Goal: Book appointment/travel/reservation

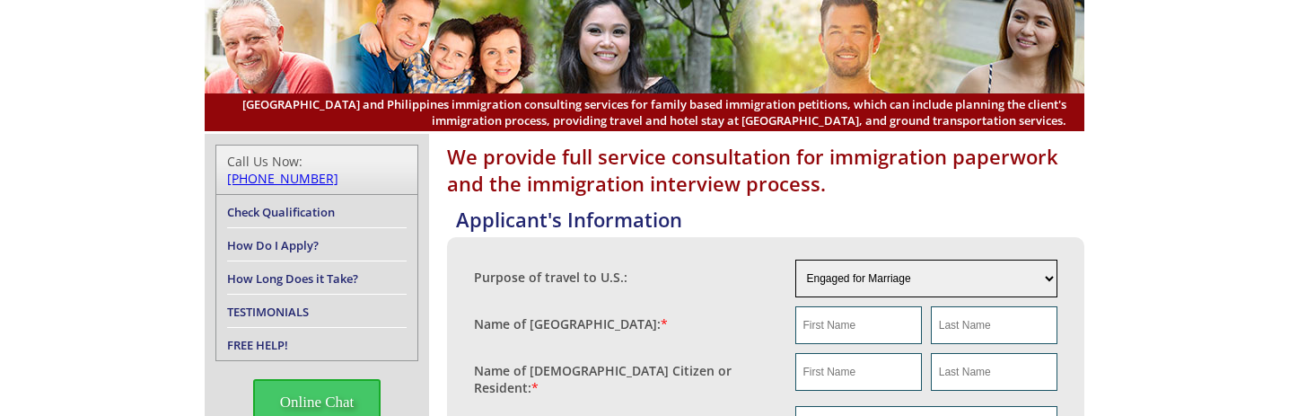
scroll to position [119, 0]
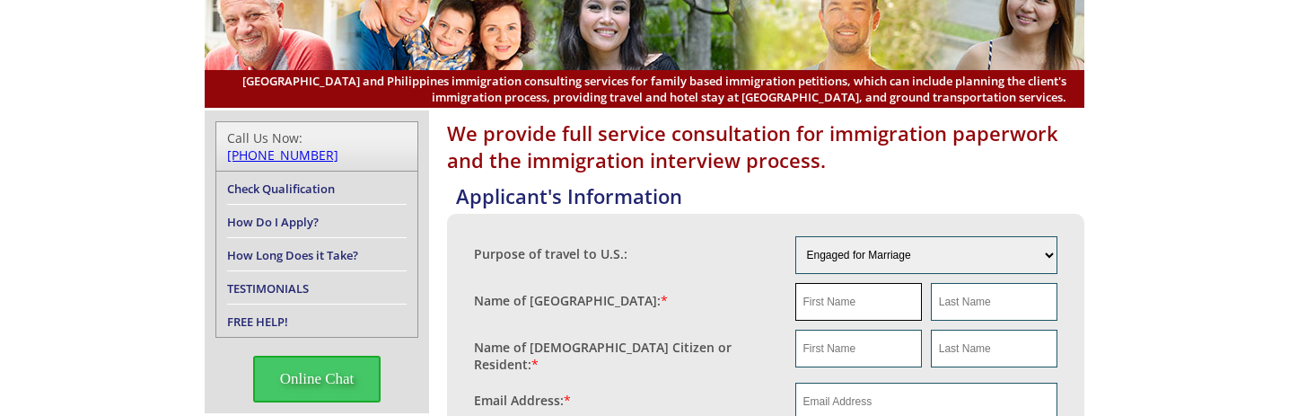
click at [835, 301] on input "text" at bounding box center [858, 302] width 127 height 38
type input "[PERSON_NAME]"
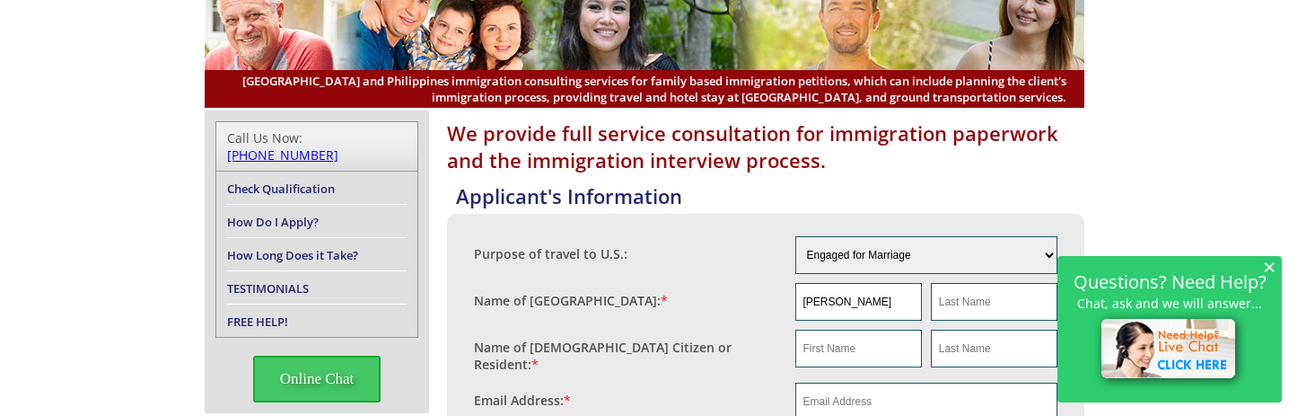
click at [1263, 266] on span "×" at bounding box center [1269, 266] width 13 height 15
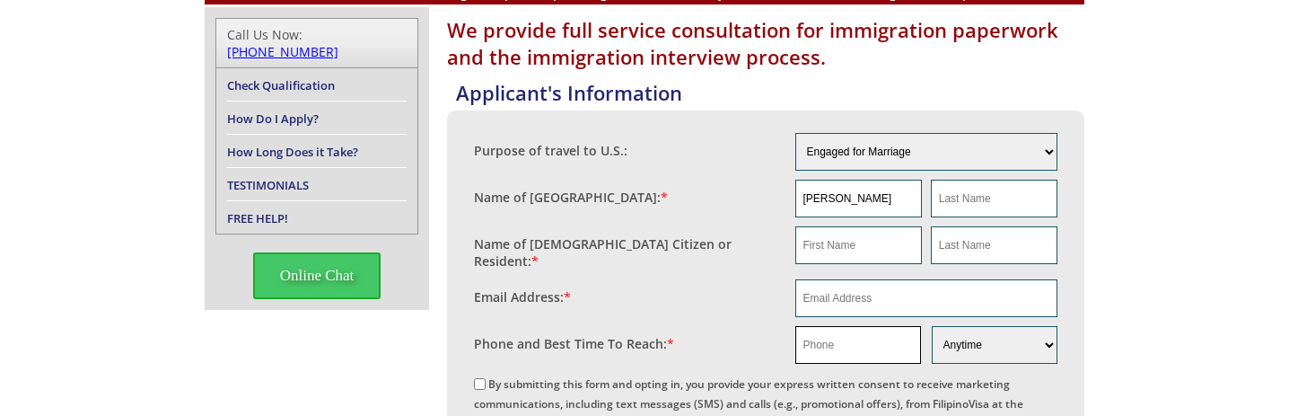
scroll to position [240, 0]
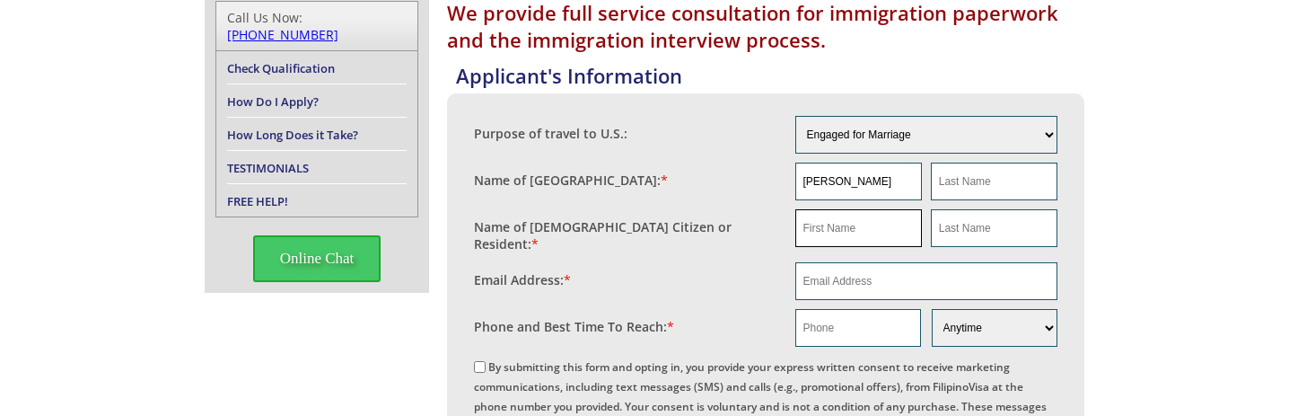
click at [822, 234] on input "text" at bounding box center [858, 228] width 127 height 38
type input "[PERSON_NAME]"
click at [820, 282] on input "email" at bounding box center [926, 281] width 263 height 38
click at [870, 285] on input "email" at bounding box center [926, 281] width 263 height 38
type input "[EMAIL_ADDRESS][DOMAIN_NAME]"
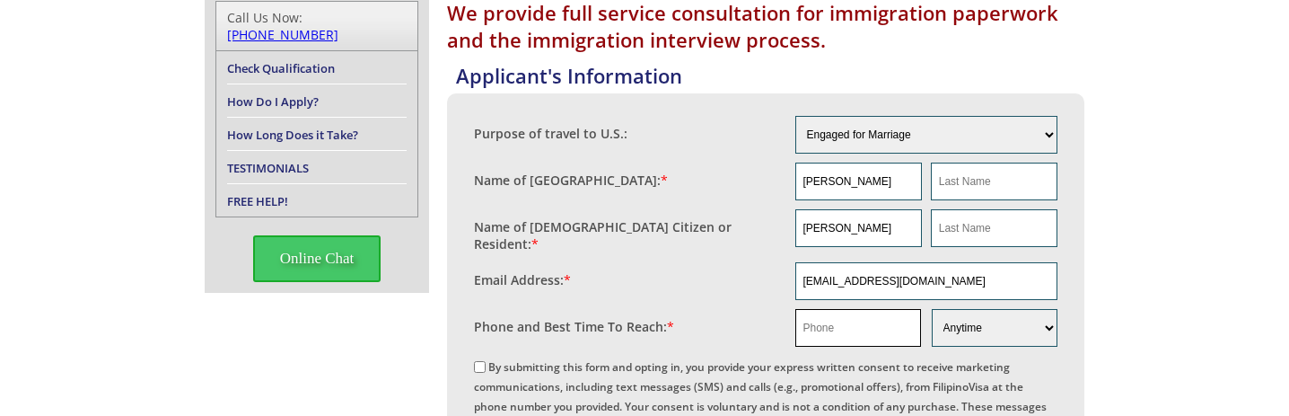
click at [817, 315] on input "text" at bounding box center [858, 328] width 126 height 38
paste input "[PHONE_NUMBER]"
click at [845, 328] on input "[PHONE_NUMBER]" at bounding box center [858, 328] width 126 height 38
click at [826, 321] on input "[PHONE_NUMBER]" at bounding box center [858, 328] width 126 height 38
type input "8086208020"
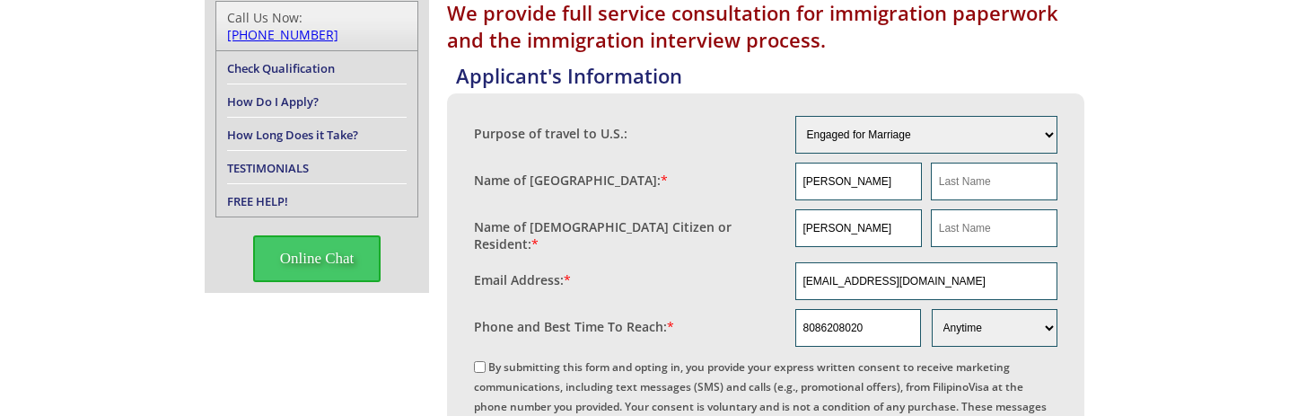
click at [484, 365] on input "By submitting this form and opting in, you provide your express written consent…" at bounding box center [480, 367] width 12 height 12
checkbox input "true"
click at [829, 271] on input "[EMAIL_ADDRESS][DOMAIN_NAME]" at bounding box center [926, 281] width 263 height 38
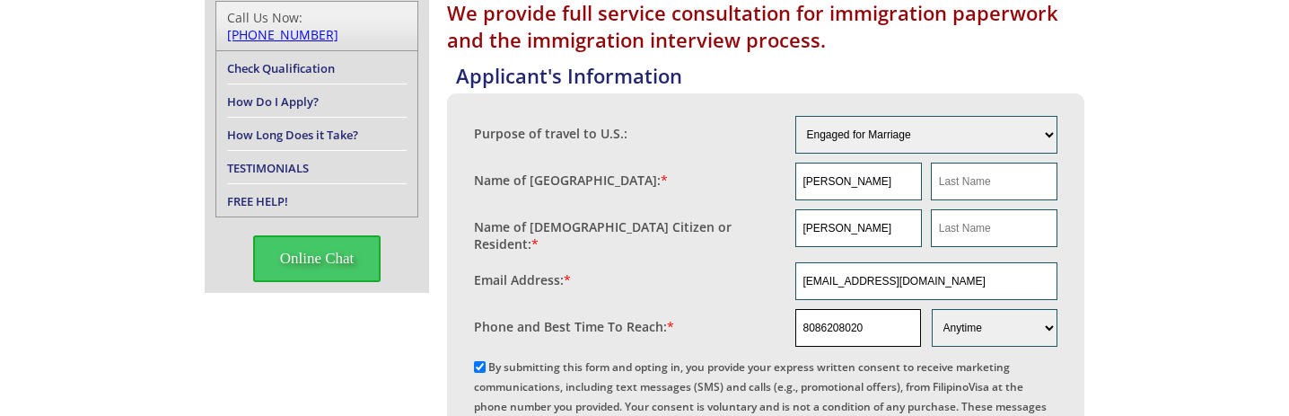
drag, startPoint x: 879, startPoint y: 324, endPoint x: 785, endPoint y: 309, distance: 94.6
click at [785, 309] on fieldset "Phone and Best Time To Reach: * 8086208020 Morning Afternoon Evening Weekend An…" at bounding box center [765, 327] width 583 height 47
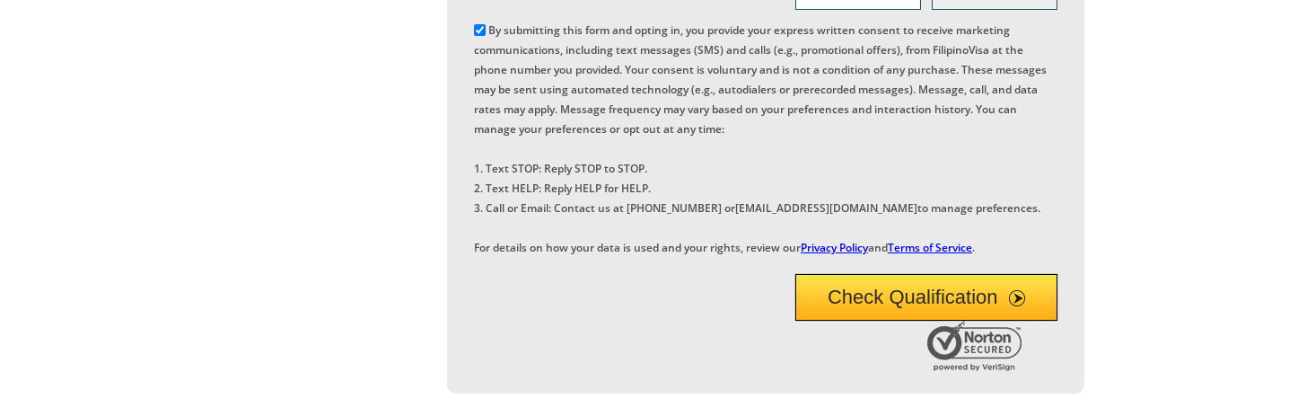
scroll to position [689, 0]
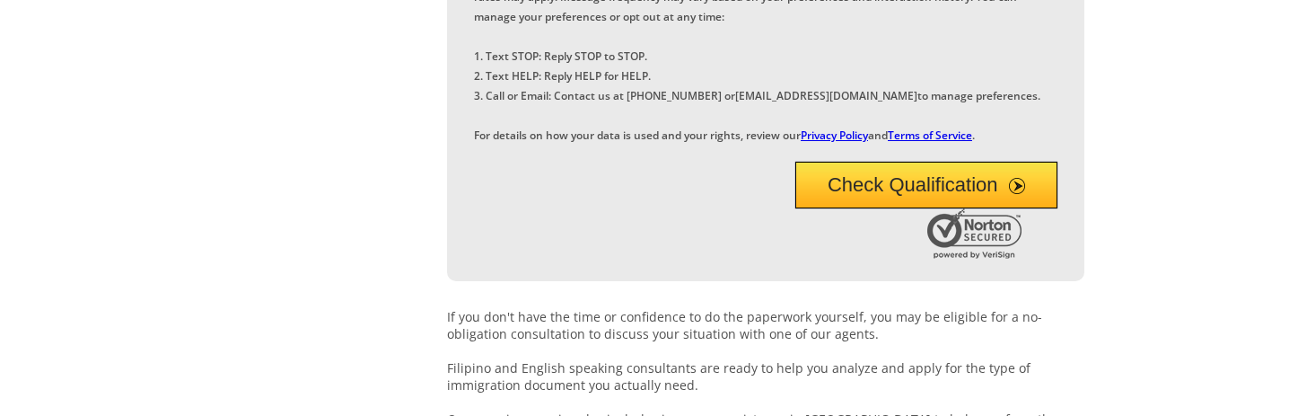
click at [967, 208] on button "Check Qualification" at bounding box center [926, 185] width 263 height 47
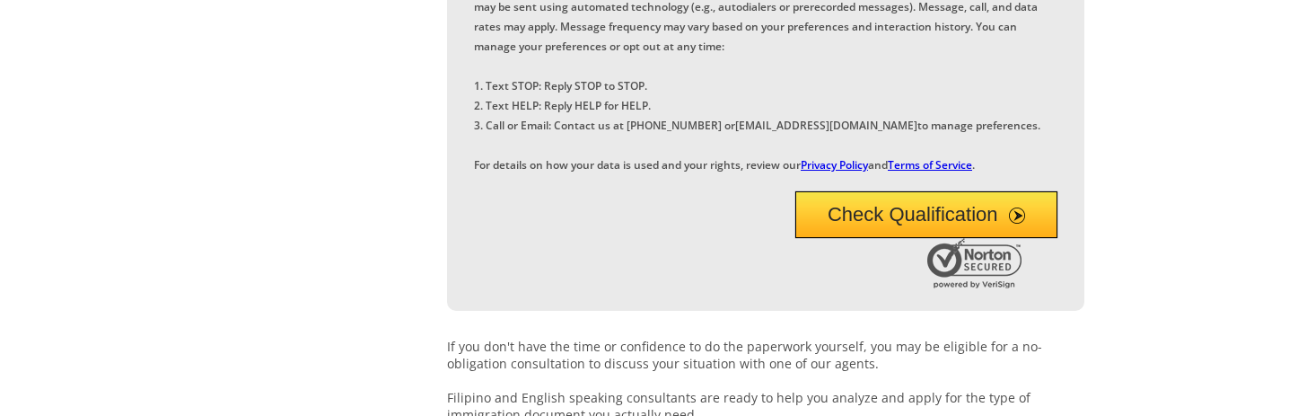
scroll to position [214, 0]
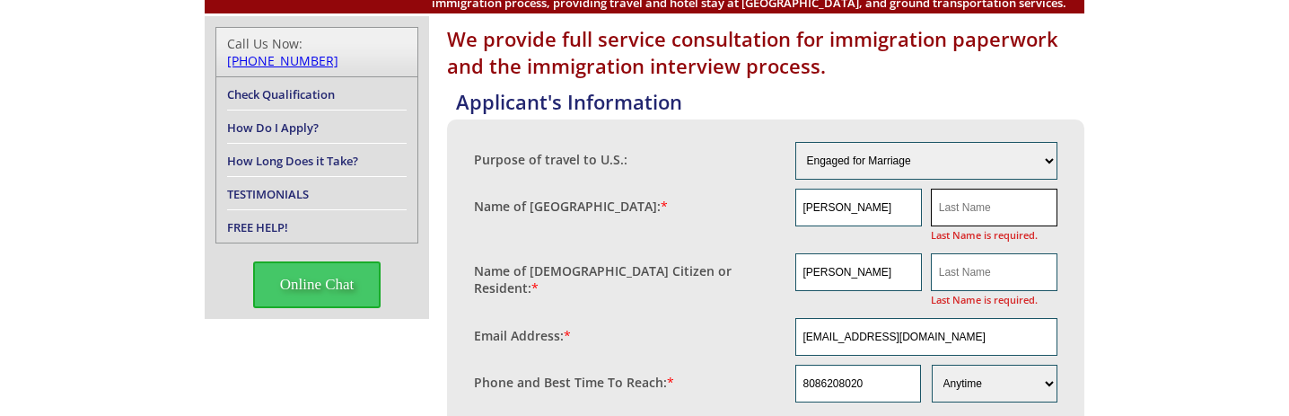
click at [1014, 211] on input "text" at bounding box center [994, 208] width 127 height 38
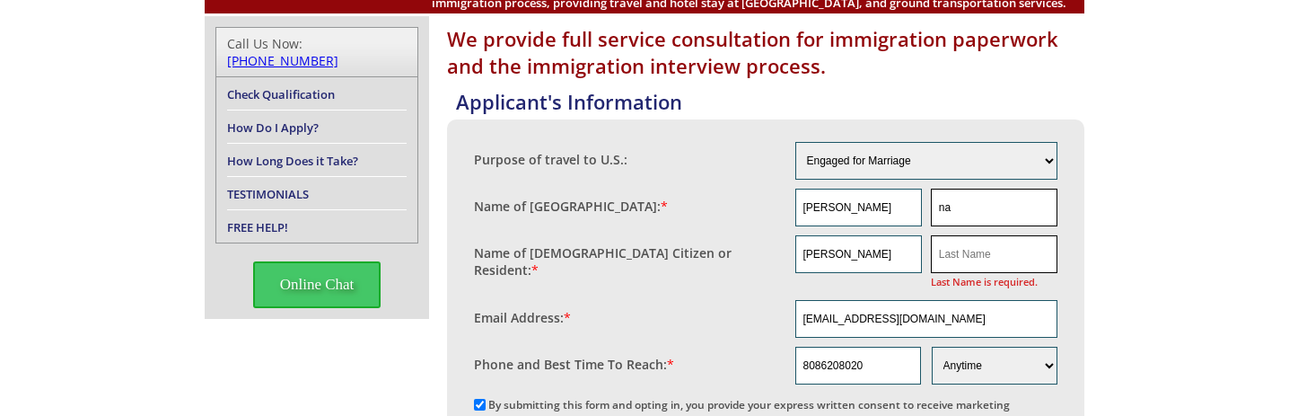
type input "na"
click at [964, 265] on input "text" at bounding box center [994, 254] width 127 height 38
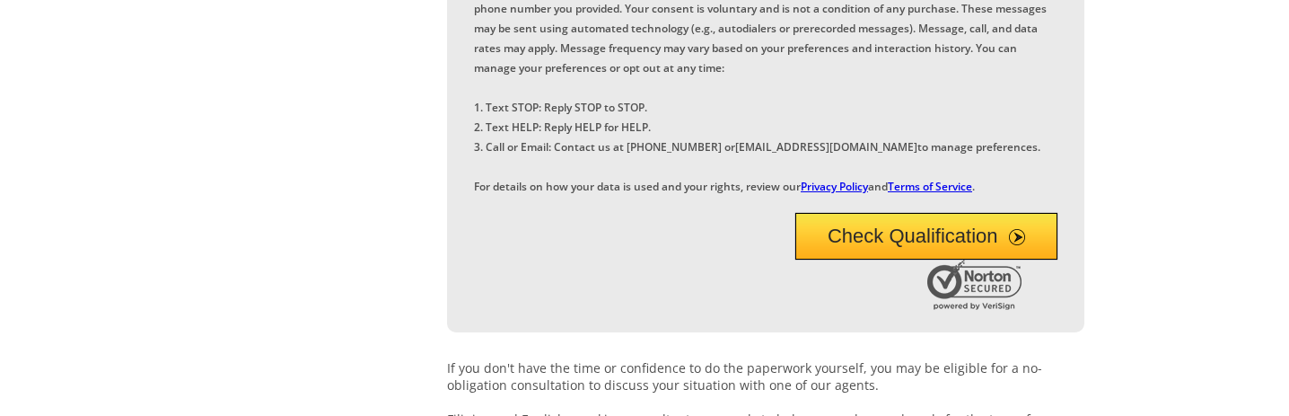
scroll to position [662, 0]
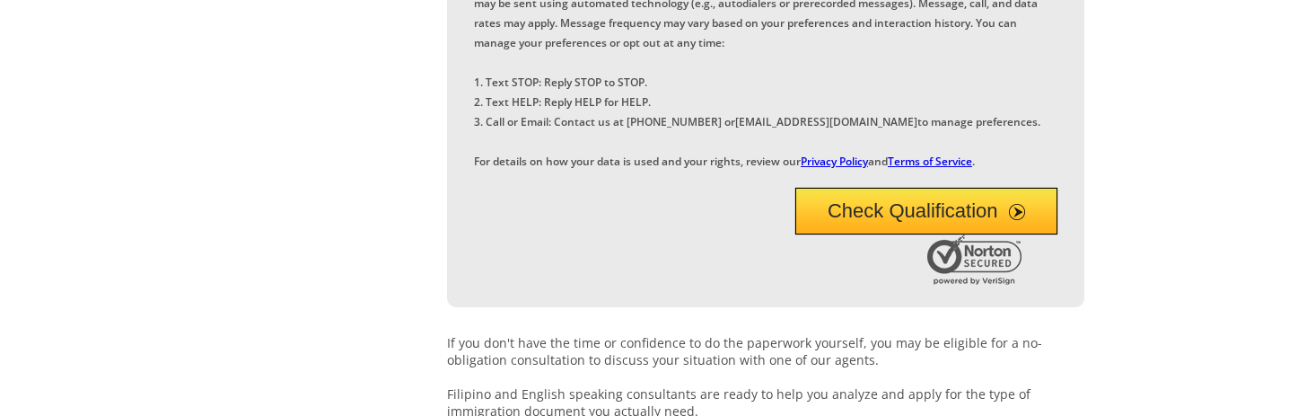
type input "na"
click at [923, 234] on button "Check Qualification" at bounding box center [926, 211] width 263 height 47
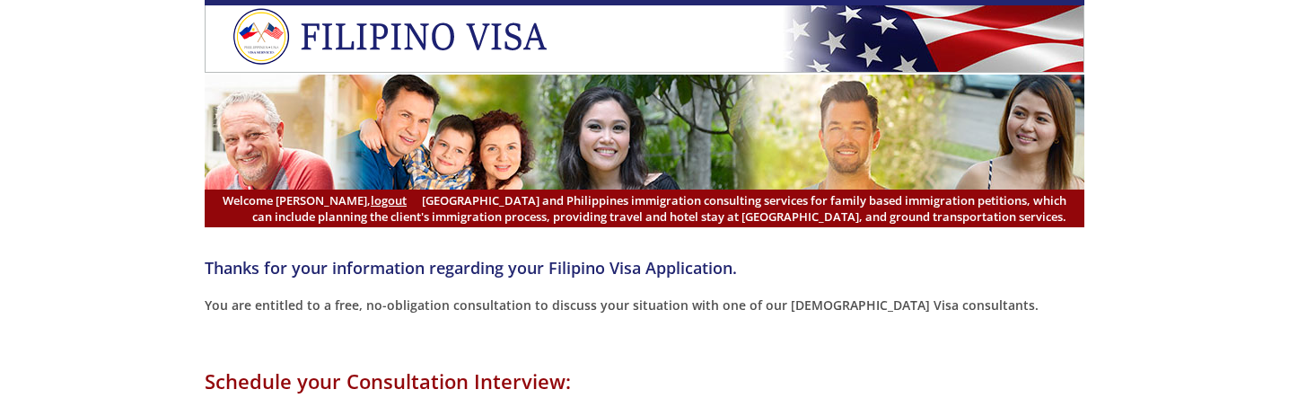
select select "-480"
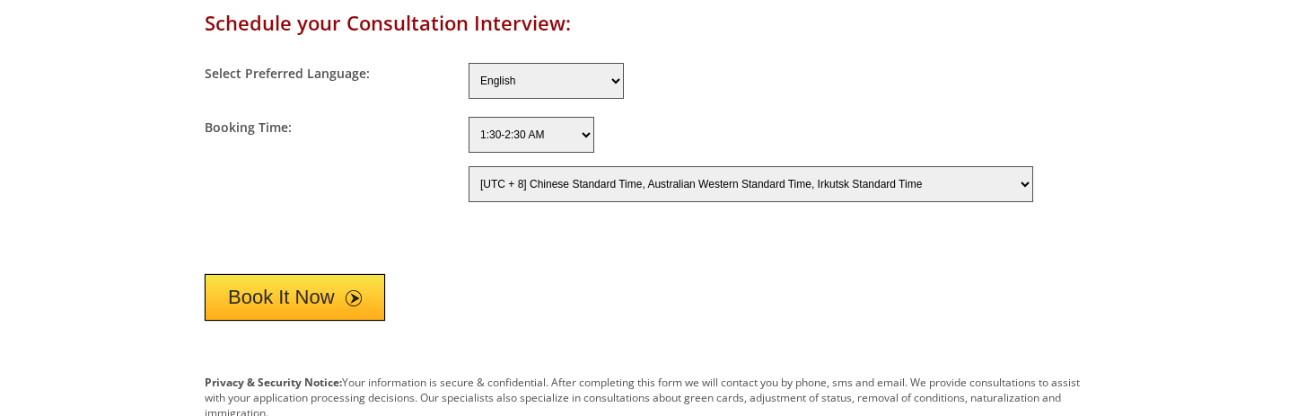
scroll to position [419, 0]
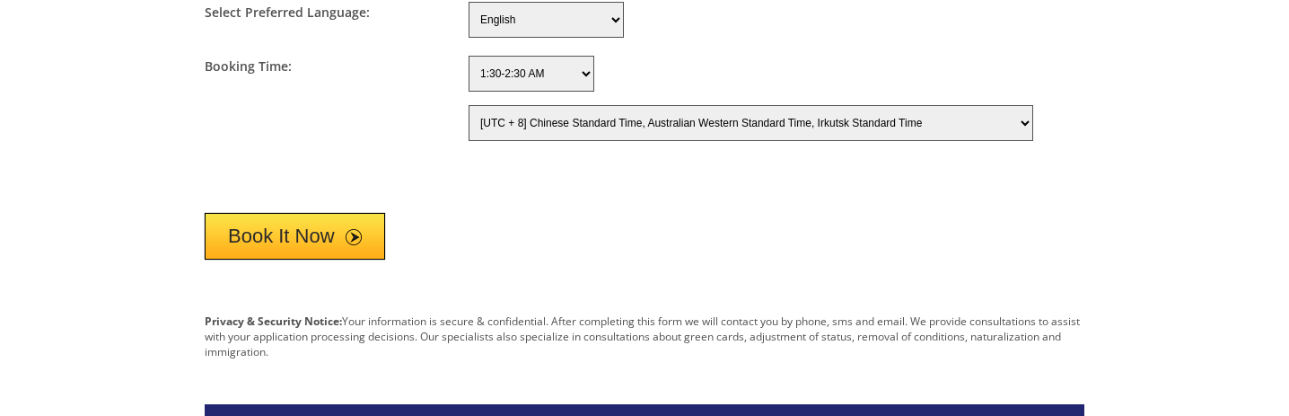
click at [269, 230] on button "Book It Now" at bounding box center [295, 236] width 180 height 47
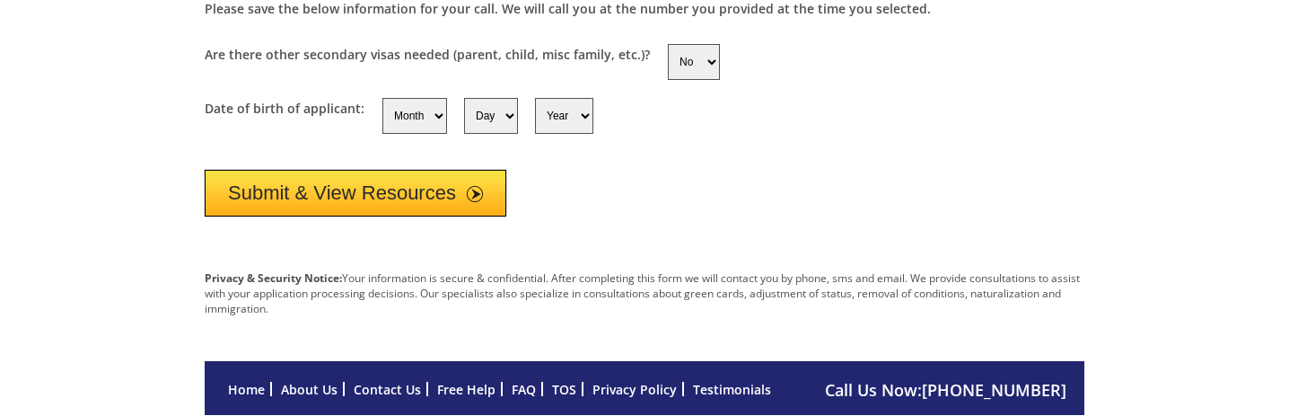
scroll to position [299, 0]
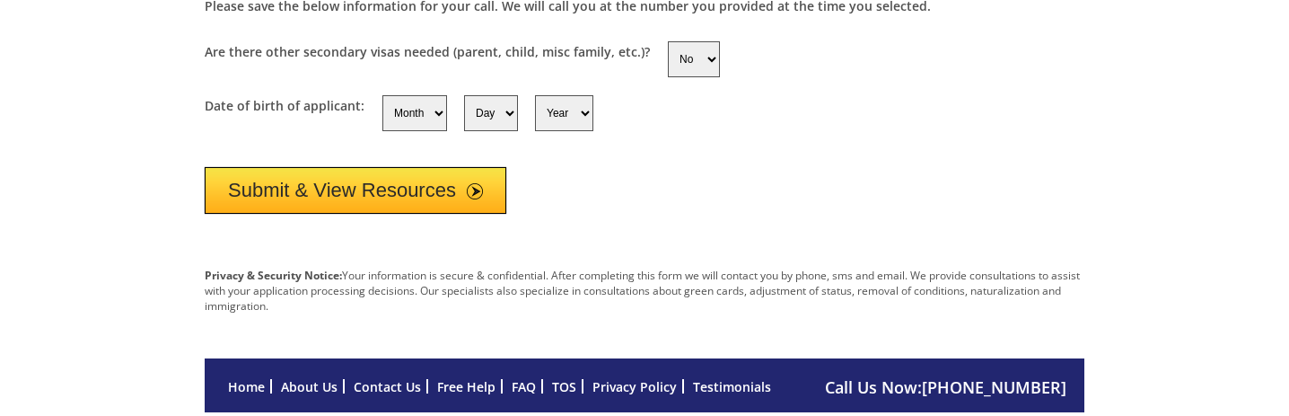
click at [279, 187] on button "Submit & View Resources" at bounding box center [356, 190] width 302 height 47
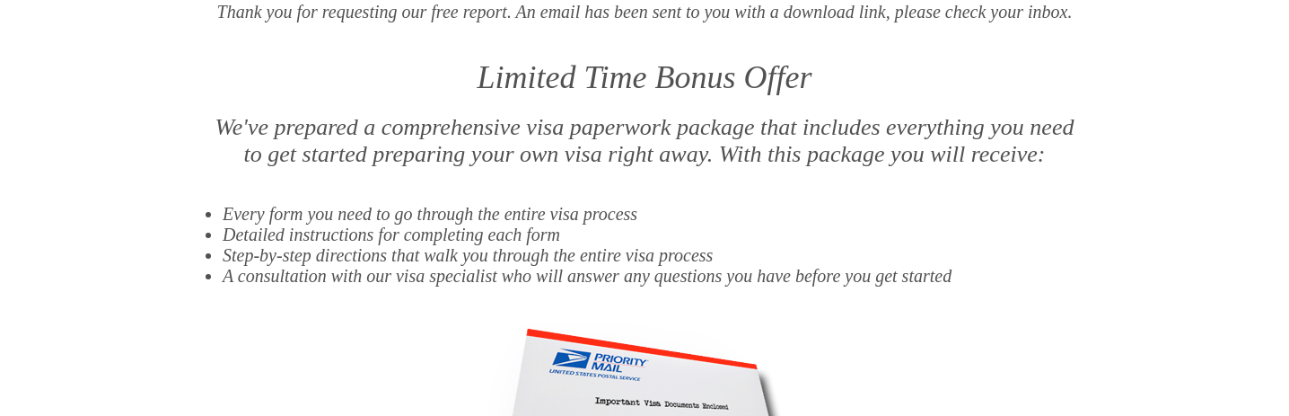
scroll to position [269, 0]
